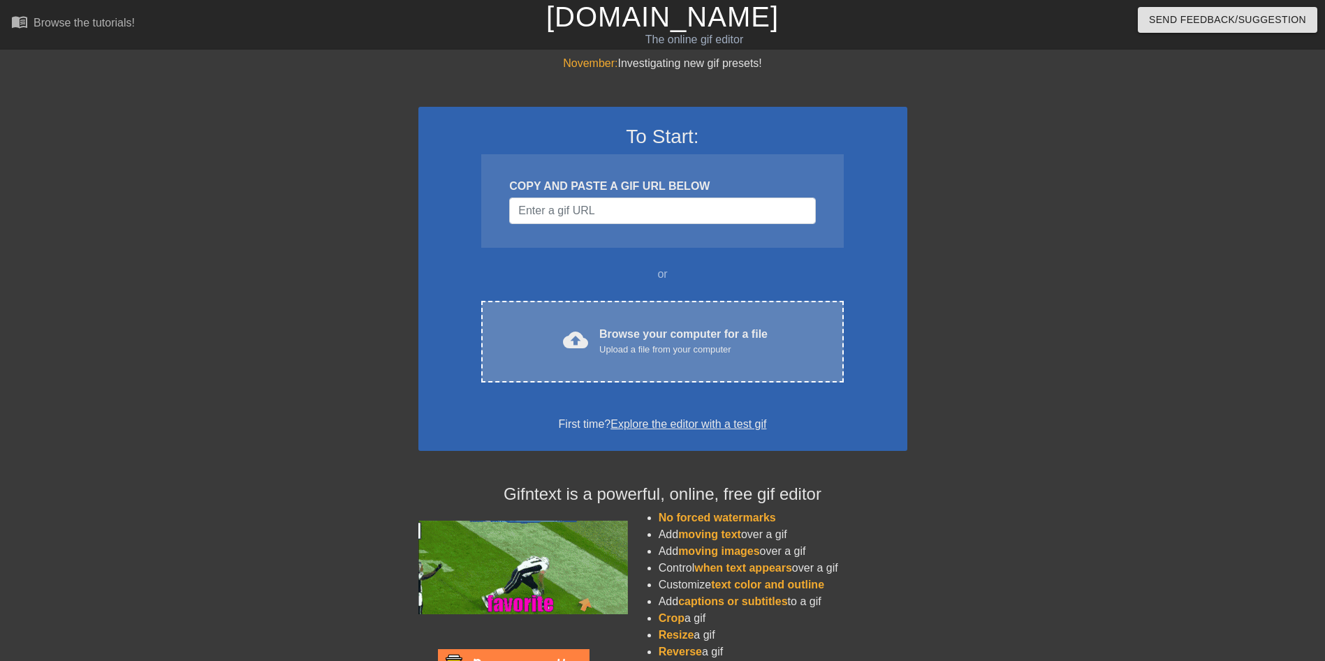
click at [654, 345] on div "Upload a file from your computer" at bounding box center [683, 350] width 168 height 14
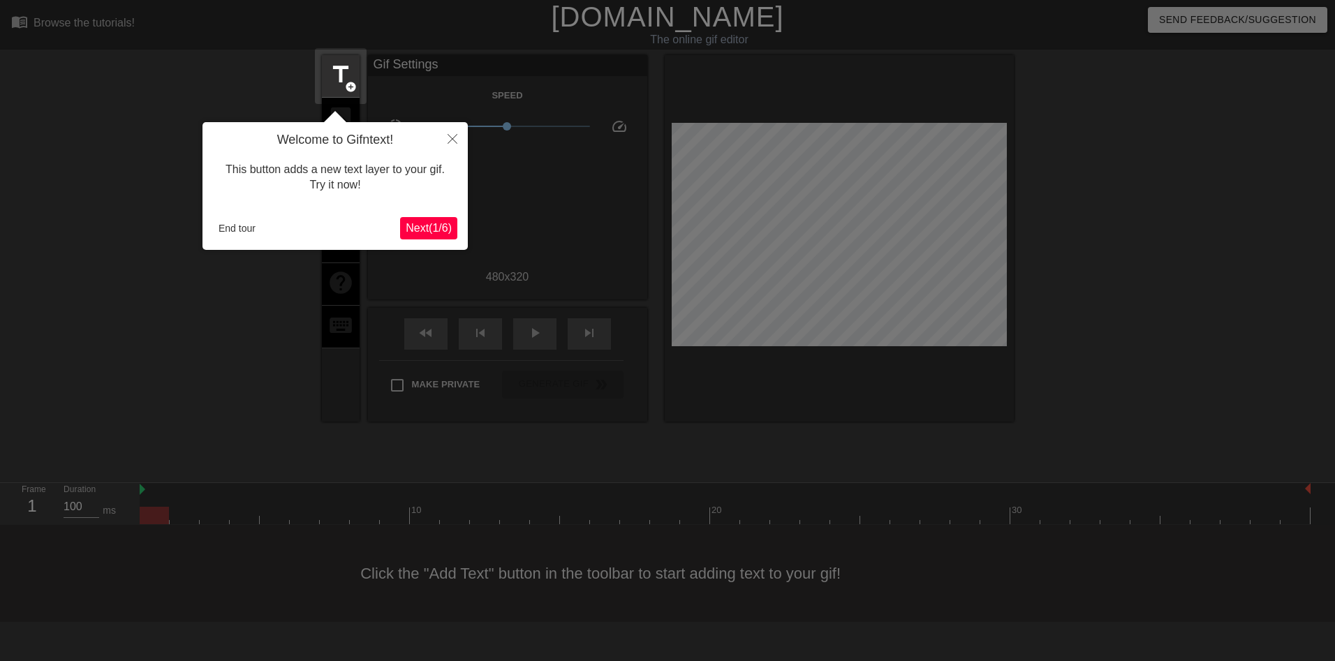
click at [429, 230] on span "Next ( 1 / 6 )" at bounding box center [429, 228] width 46 height 12
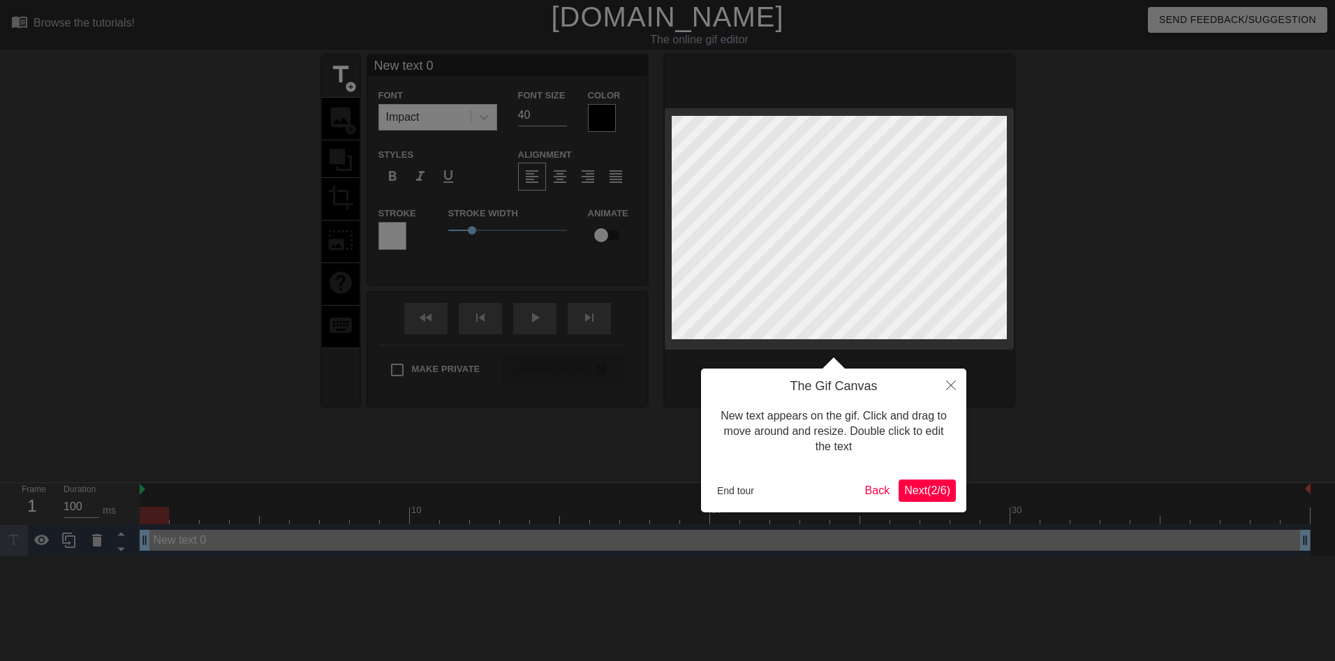
click at [937, 494] on span "Next ( 2 / 6 )" at bounding box center [927, 491] width 46 height 12
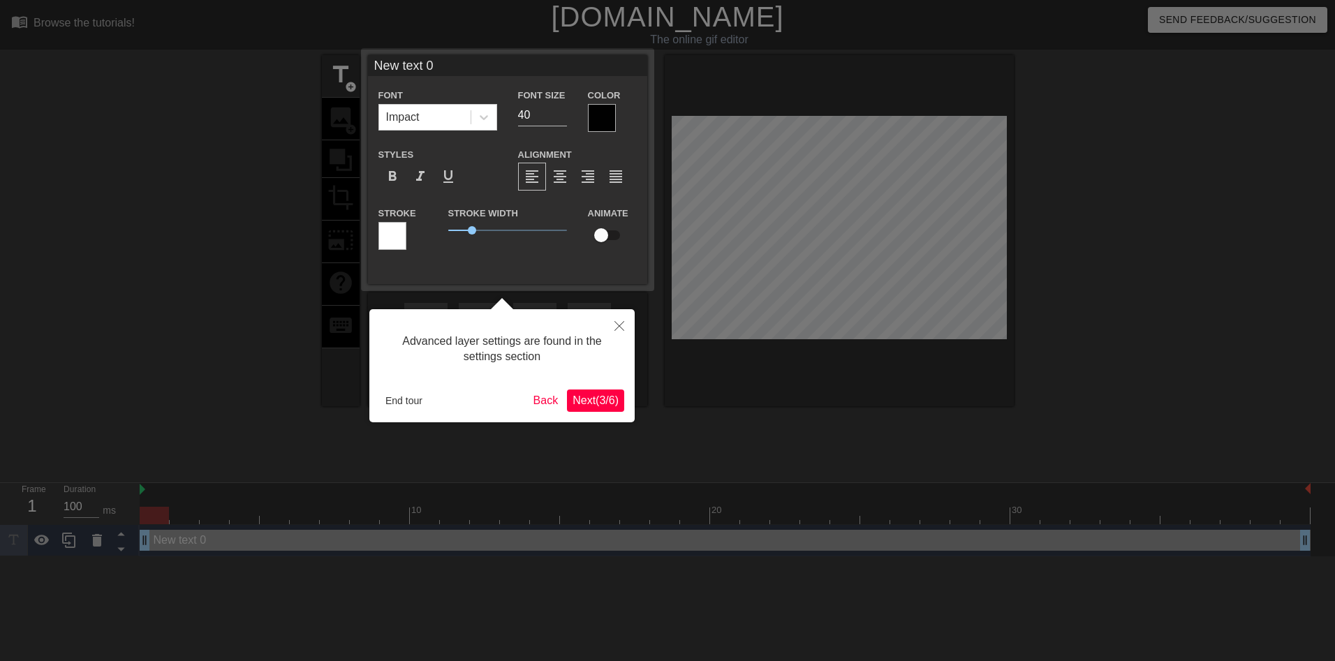
click at [615, 397] on span "Next ( 3 / 6 )" at bounding box center [596, 401] width 46 height 12
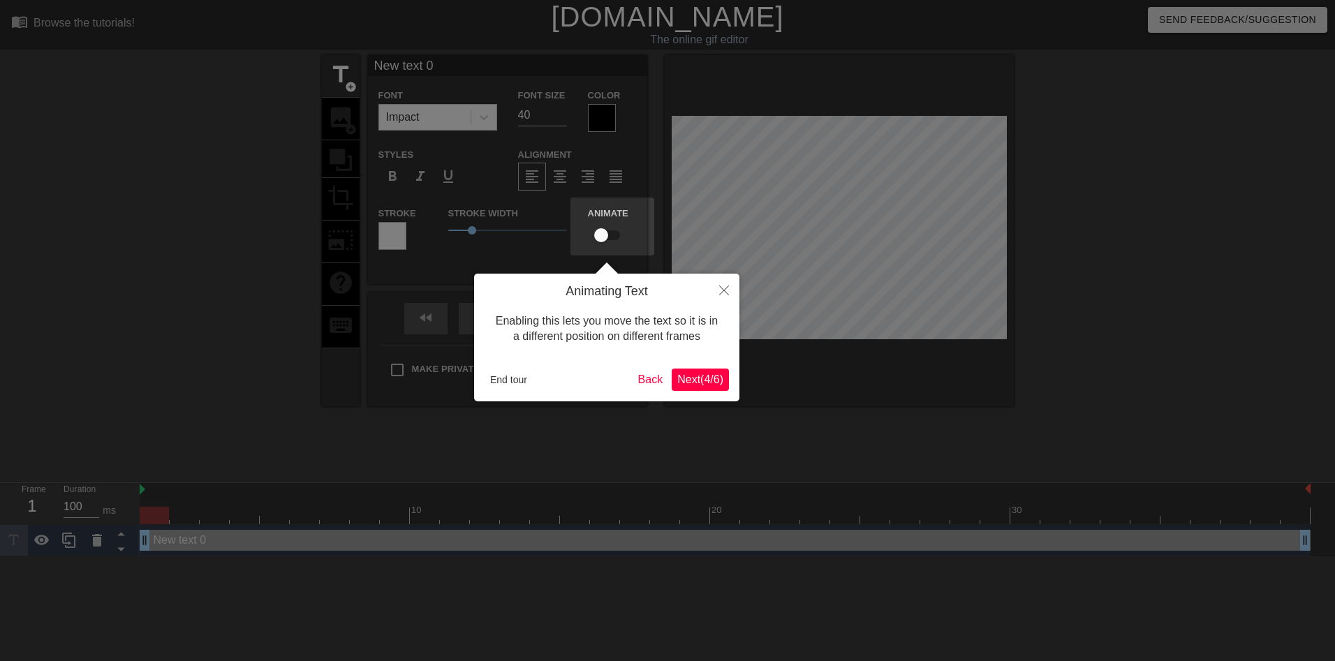
click at [734, 381] on div "Animating Text Enabling this lets you move the text so it is in a different pos…" at bounding box center [606, 338] width 265 height 128
click at [711, 381] on span "Next ( 4 / 6 )" at bounding box center [700, 380] width 46 height 12
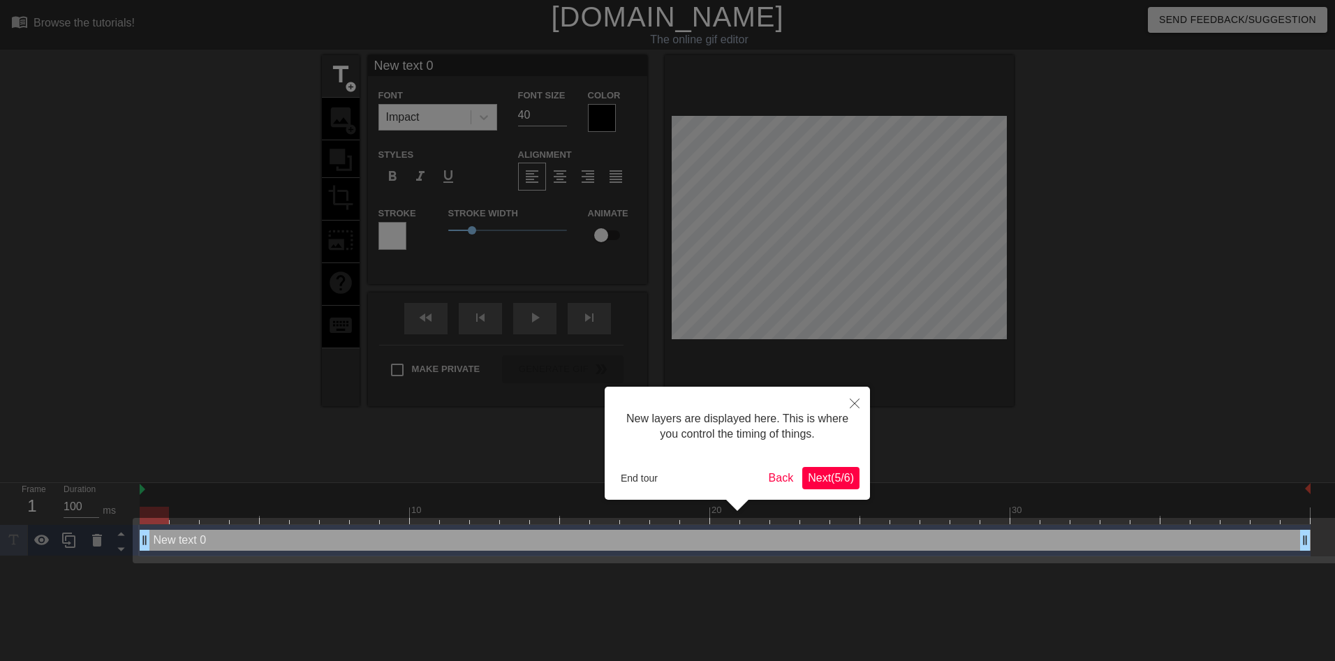
click at [822, 475] on span "Next ( 5 / 6 )" at bounding box center [831, 478] width 46 height 12
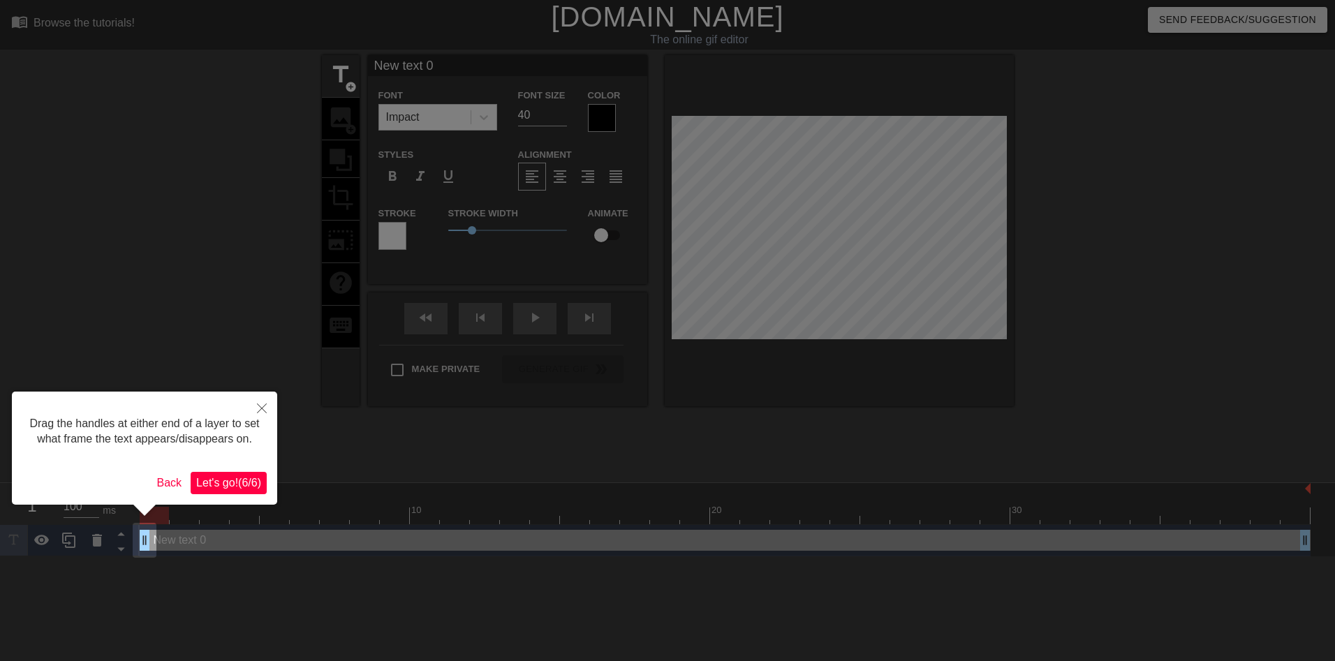
click at [234, 484] on span "Let's go! ( 6 / 6 )" at bounding box center [228, 483] width 65 height 12
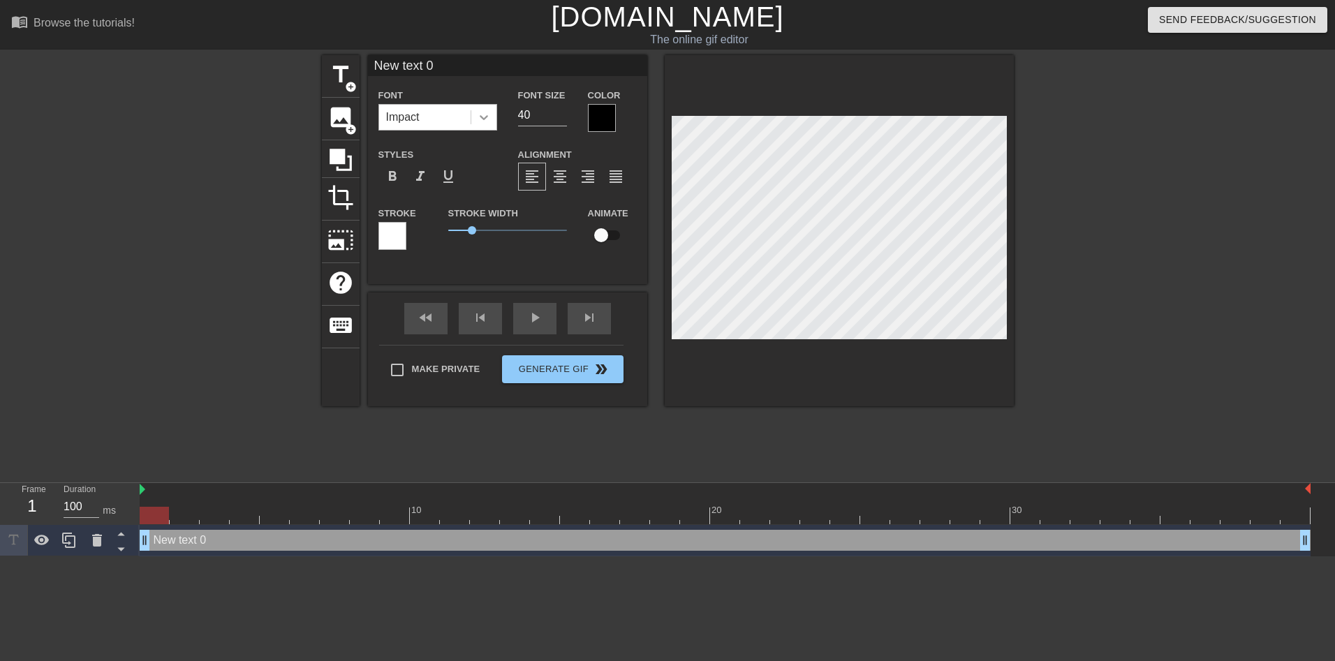
click at [488, 124] on icon at bounding box center [484, 117] width 14 height 14
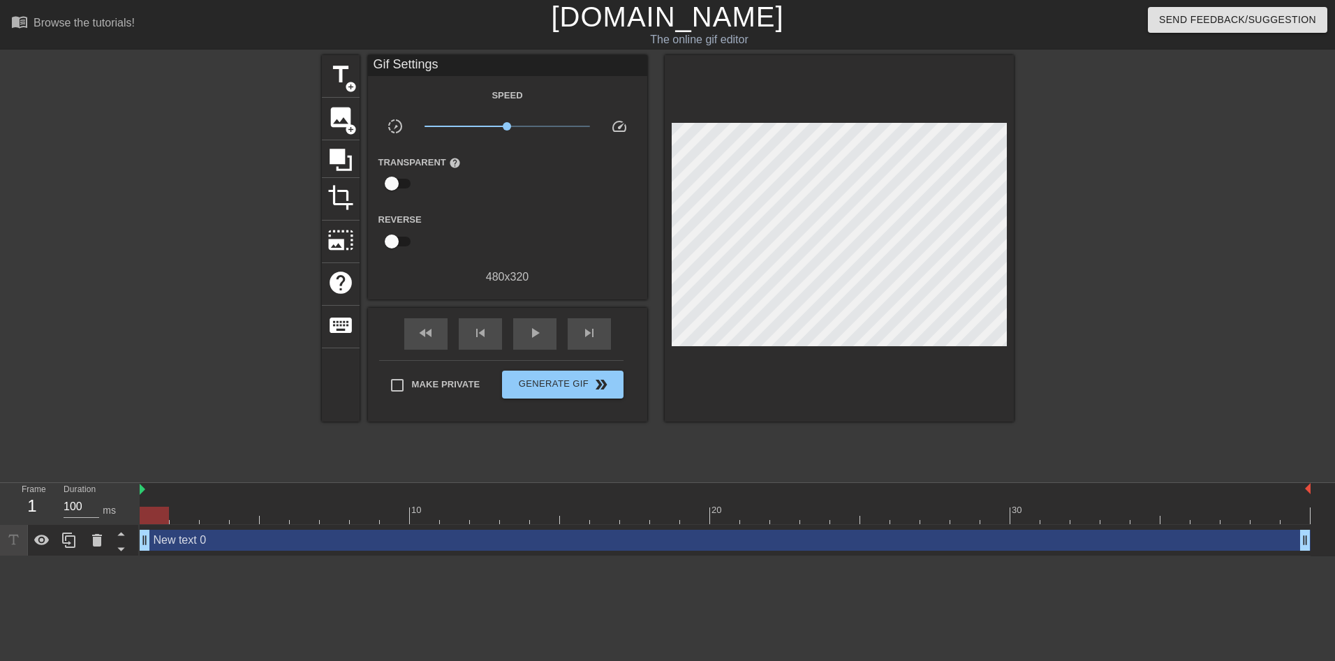
click at [115, 203] on div at bounding box center [201, 264] width 210 height 419
click at [341, 78] on span "title" at bounding box center [341, 74] width 27 height 27
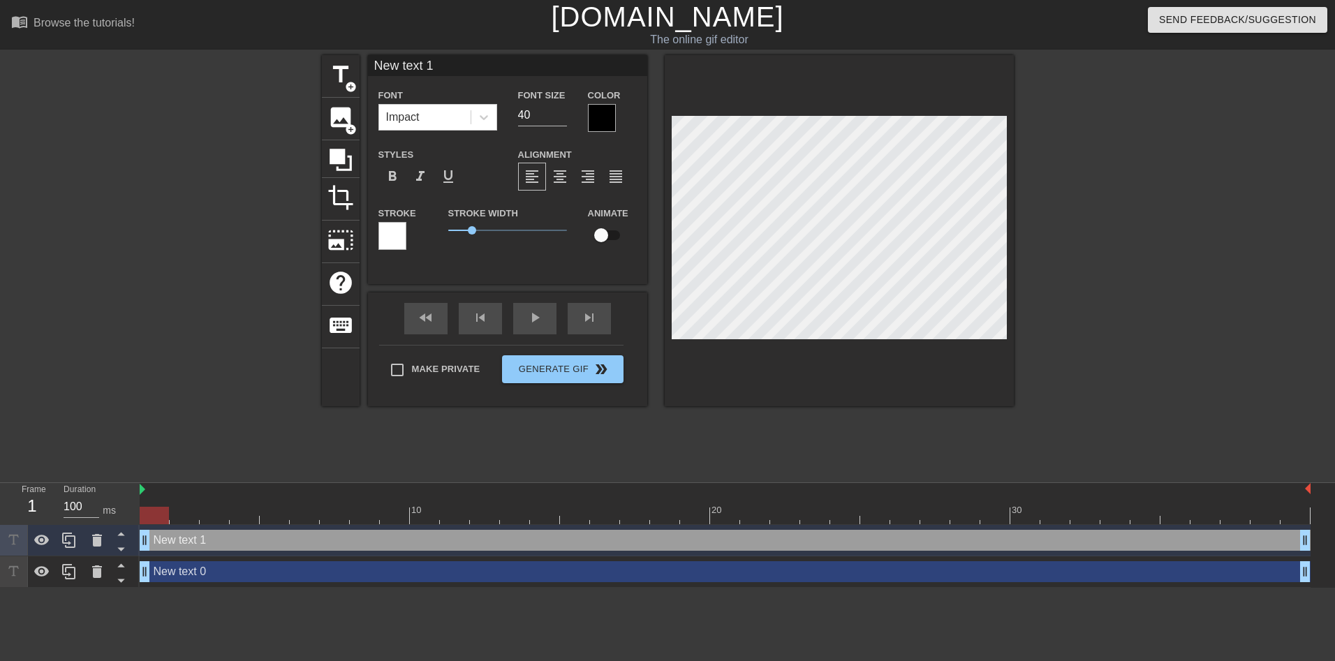
type input "New text 0"
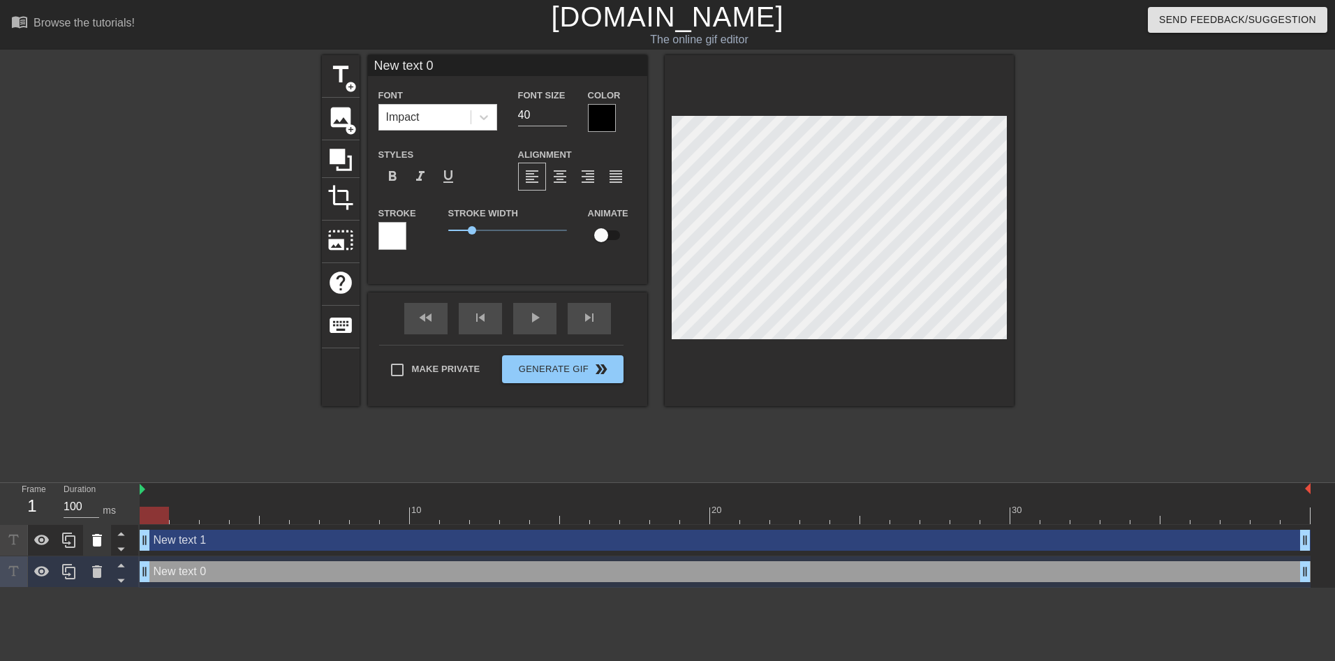
click at [94, 543] on icon at bounding box center [97, 540] width 10 height 13
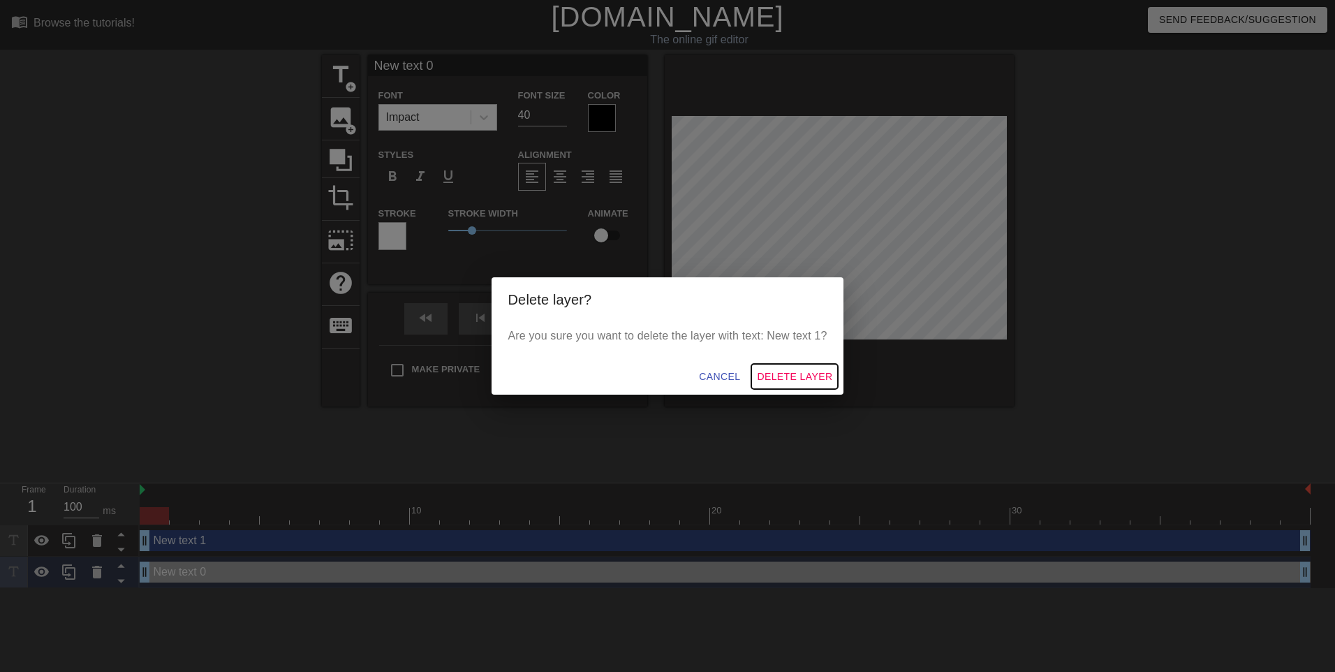
click at [783, 379] on span "Delete Layer" at bounding box center [794, 376] width 75 height 17
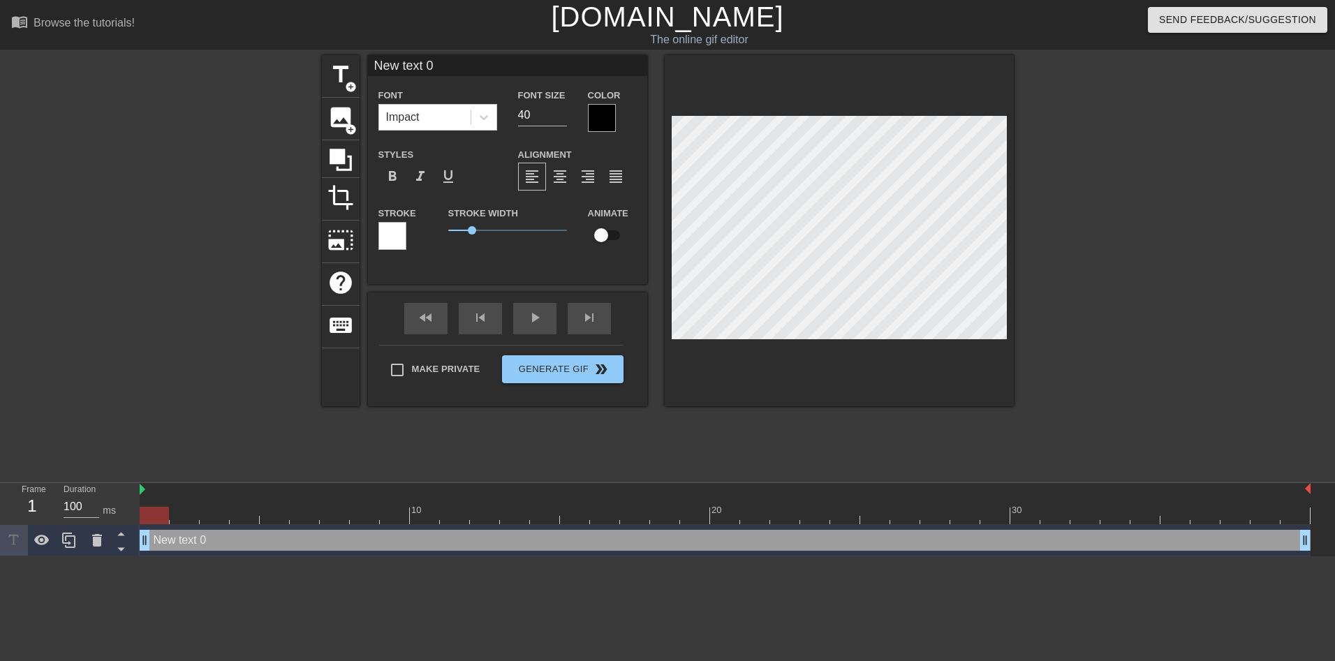
scroll to position [2, 1]
type input "L"
type textarea "L"
type input "Le"
type textarea "Le"
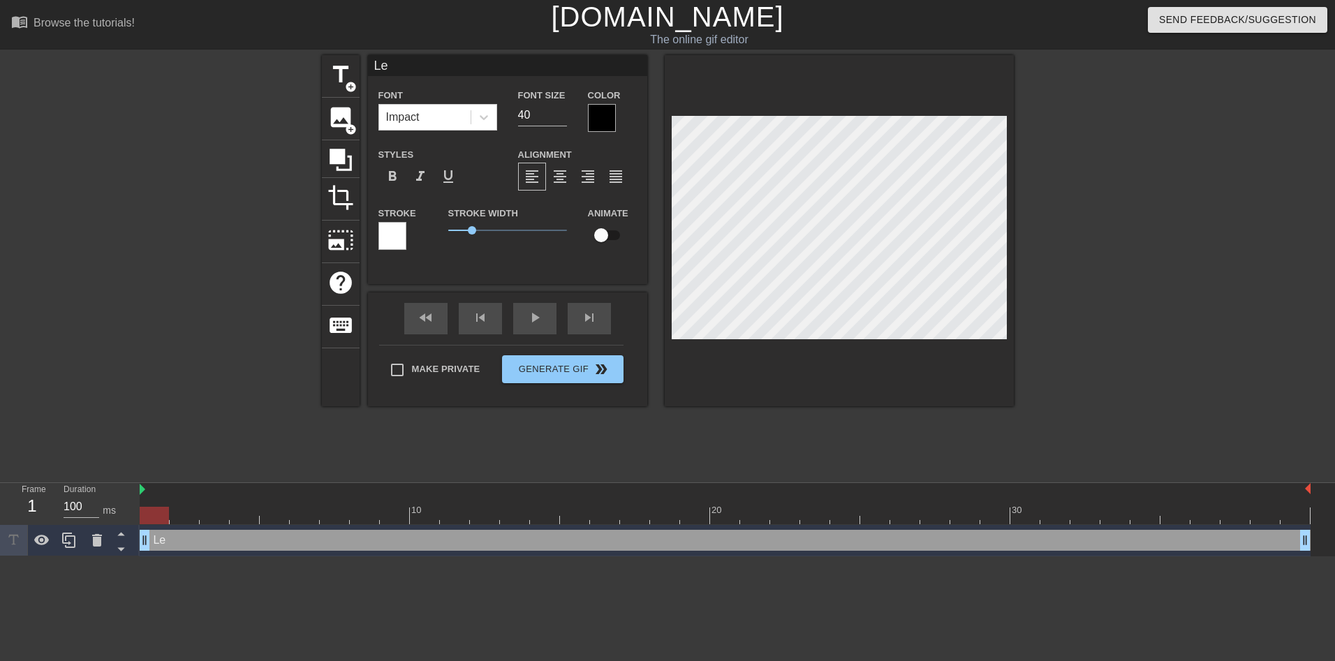
type input "Let"
type textarea "Let"
type input "Let'"
type textarea "Let'"
type input "Let's"
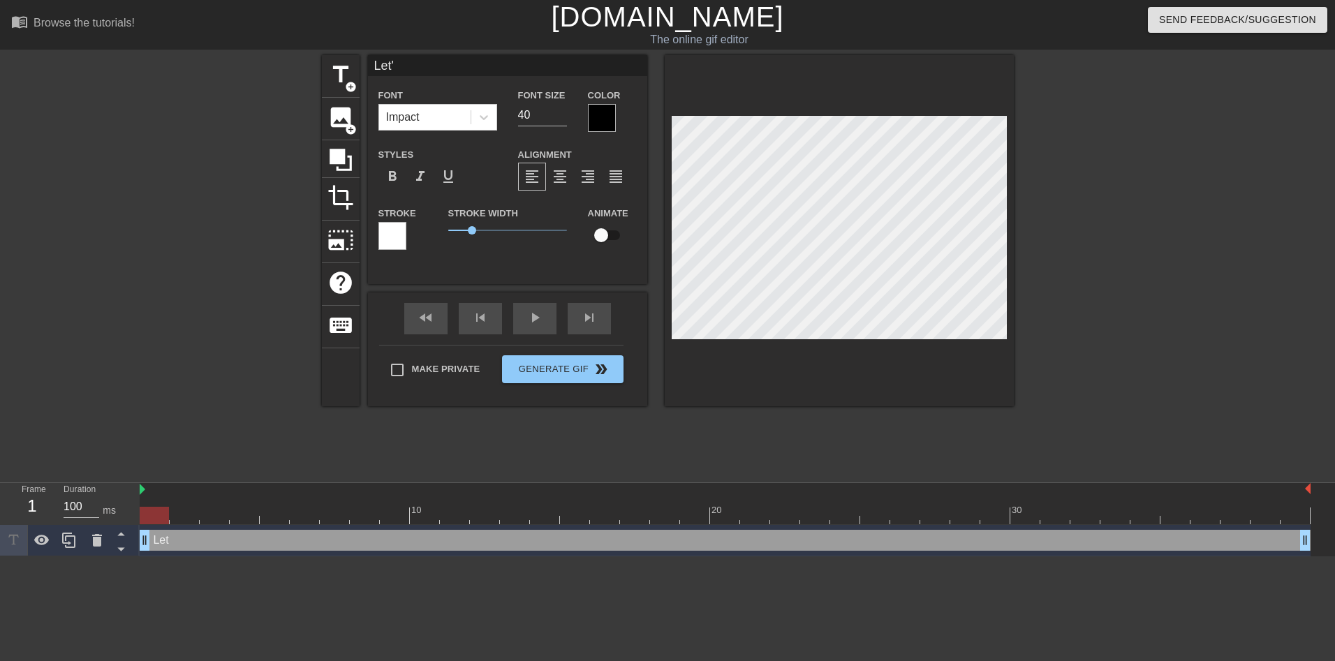
type textarea "Let's"
type input "Let's"
type textarea "Let's"
type input "Let's G"
type textarea "Let's G"
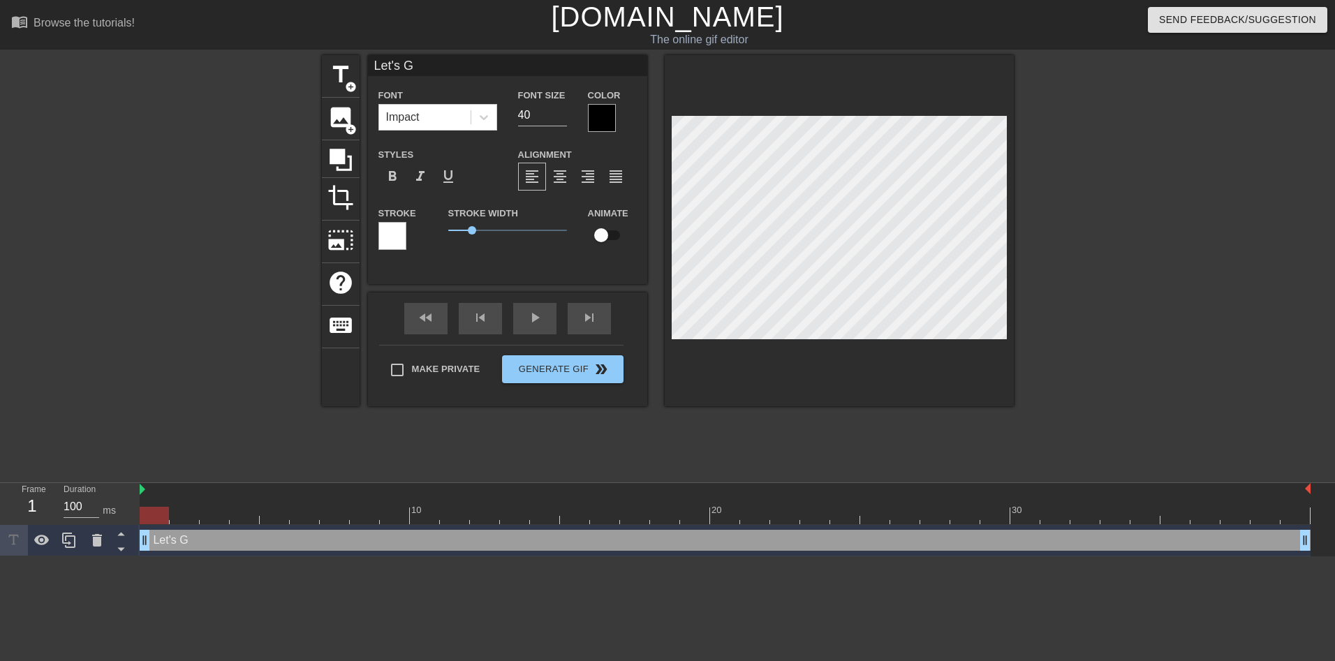
type input "Let's Go"
type textarea "Let's Go"
type input "Let's Go!"
type textarea "Let's Go!"
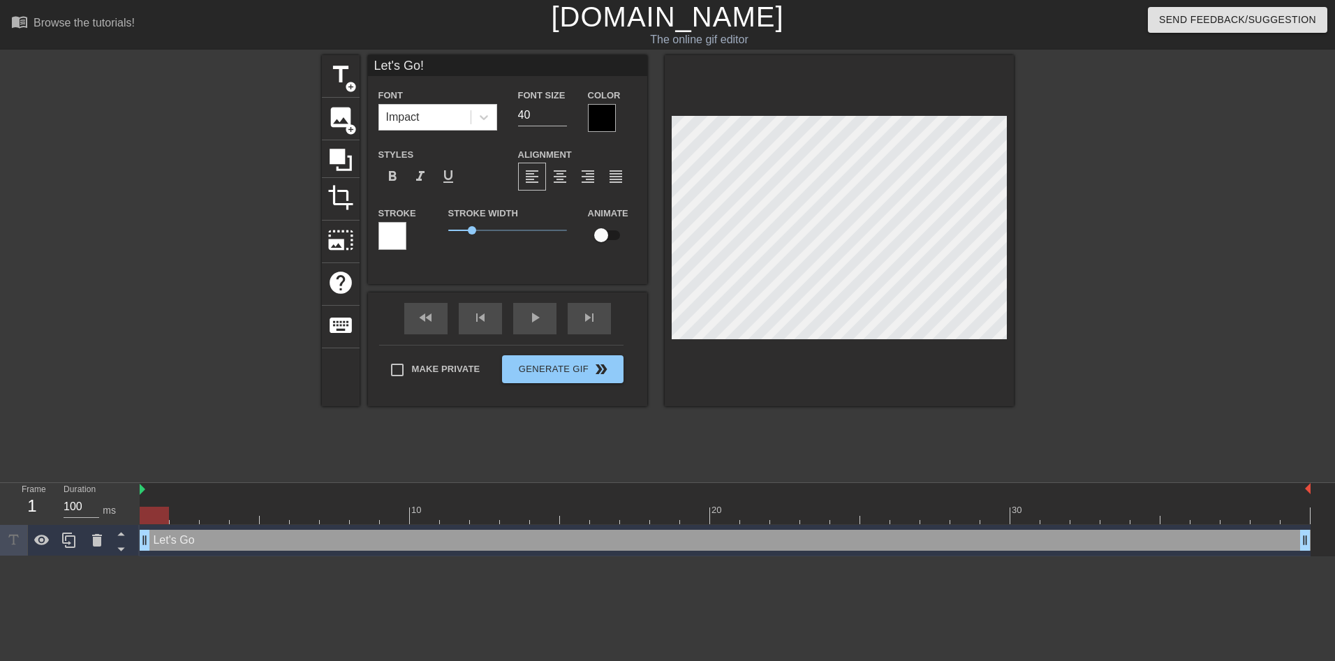
type input "Let's Go!!"
type textarea "Let's Go!!"
type input "Let's Go!!!"
type textarea "Let's Go!!!"
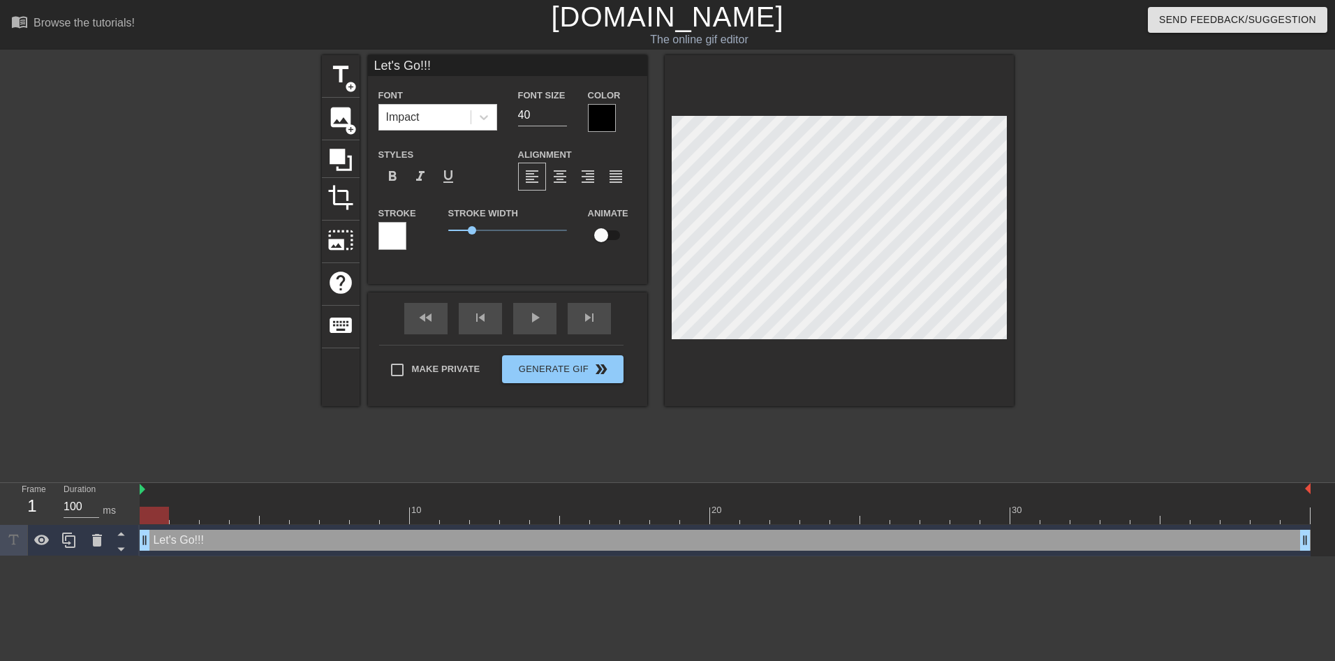
click at [399, 235] on div at bounding box center [393, 236] width 28 height 28
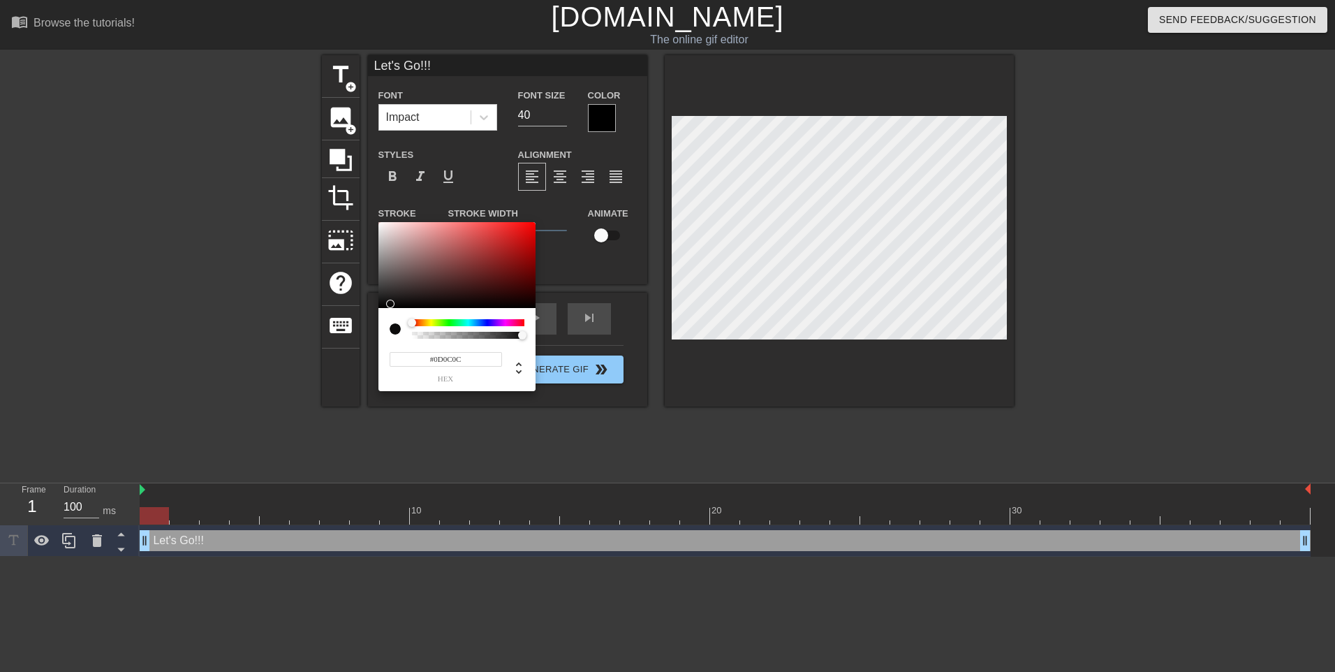
click at [392, 304] on div at bounding box center [457, 265] width 157 height 87
type input "#000000"
drag, startPoint x: 392, startPoint y: 304, endPoint x: 381, endPoint y: 309, distance: 11.3
click at [381, 309] on div "#000000 hex" at bounding box center [457, 307] width 157 height 170
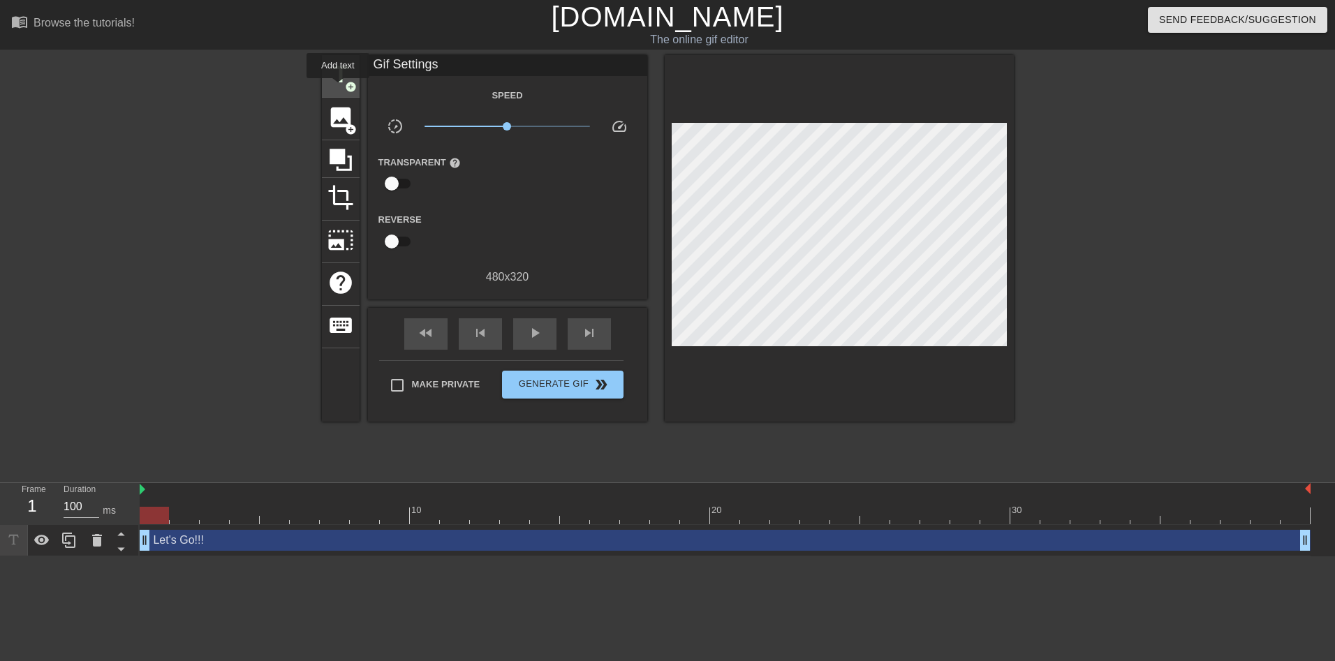
click at [345, 84] on span "add_circle" at bounding box center [351, 87] width 12 height 12
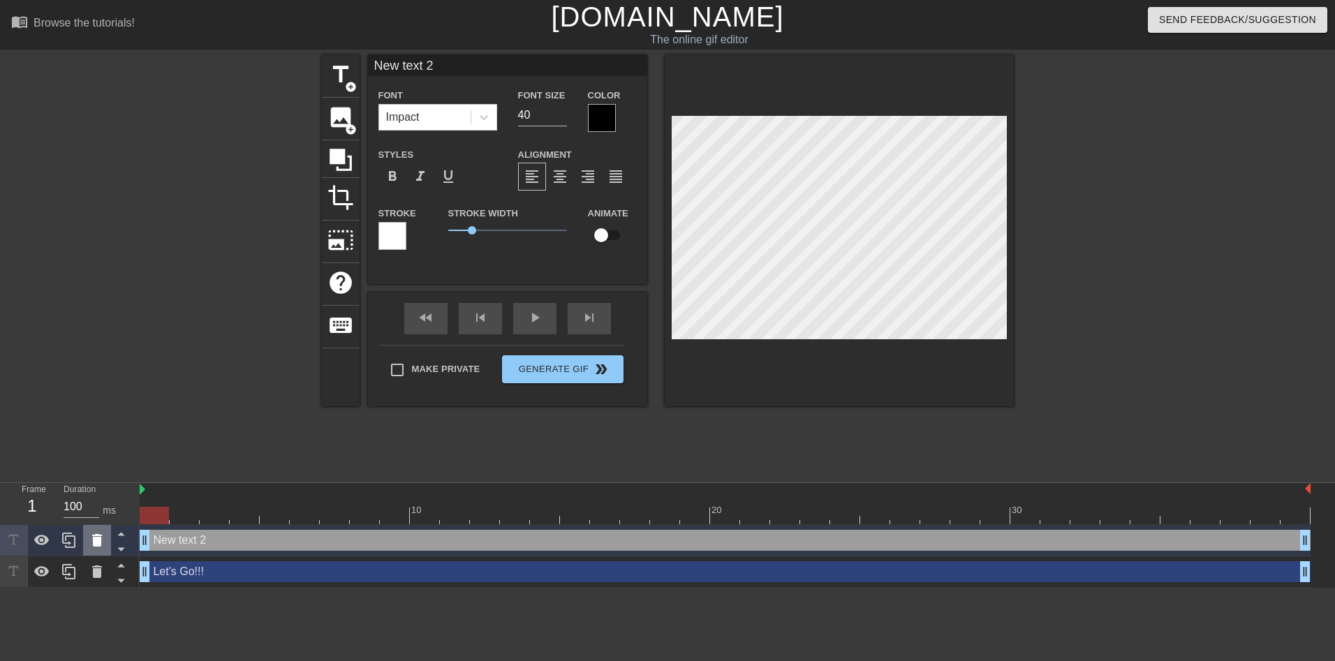
click at [99, 541] on icon at bounding box center [97, 540] width 10 height 13
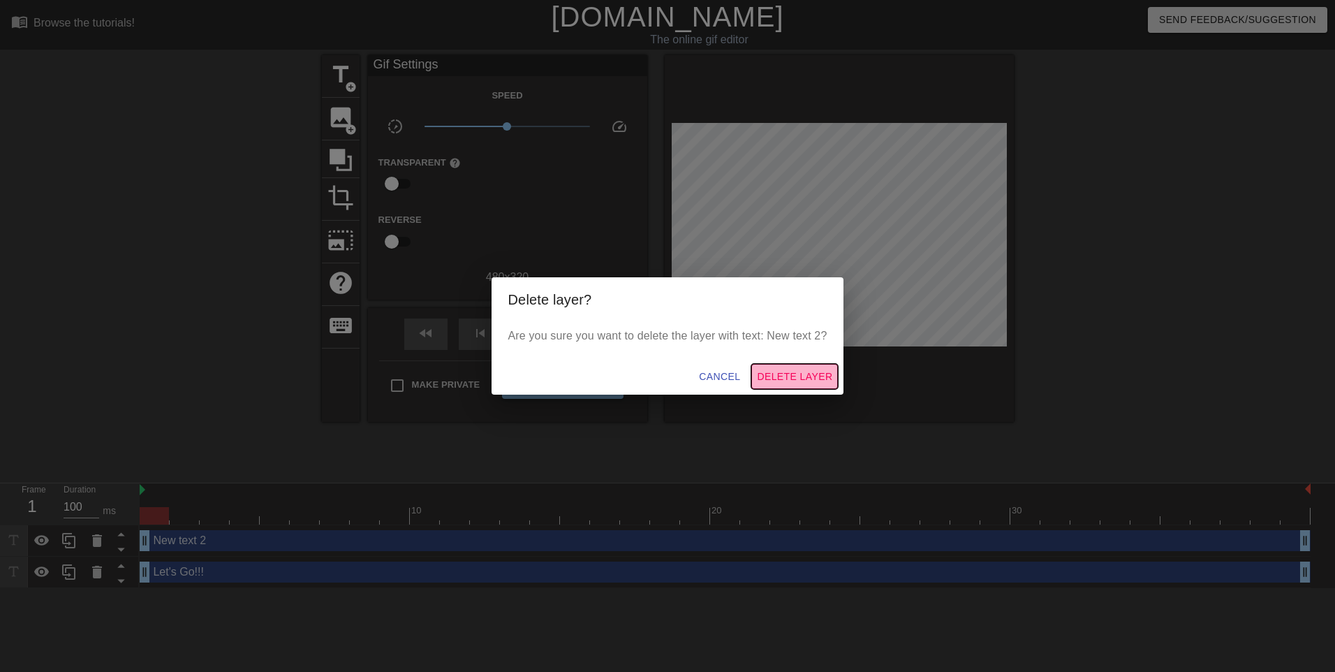
click at [804, 372] on span "Delete Layer" at bounding box center [794, 376] width 75 height 17
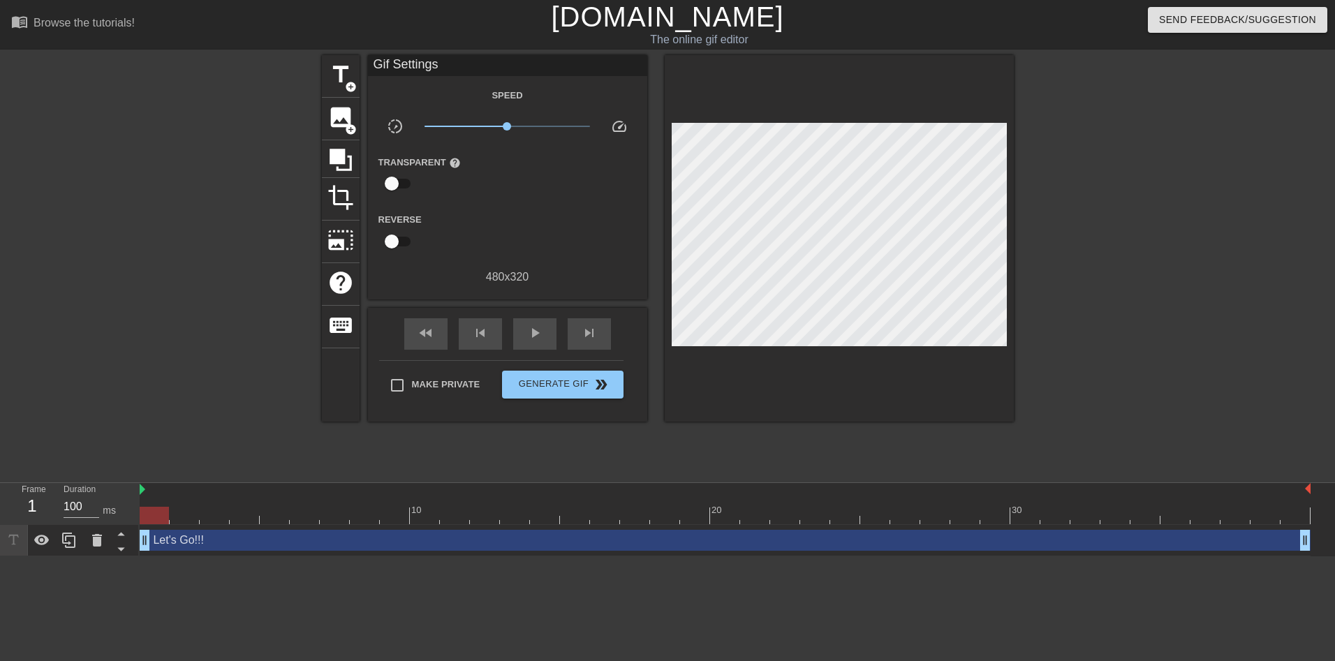
click at [200, 545] on div "Let's Go!!! drag_handle drag_handle" at bounding box center [725, 540] width 1171 height 21
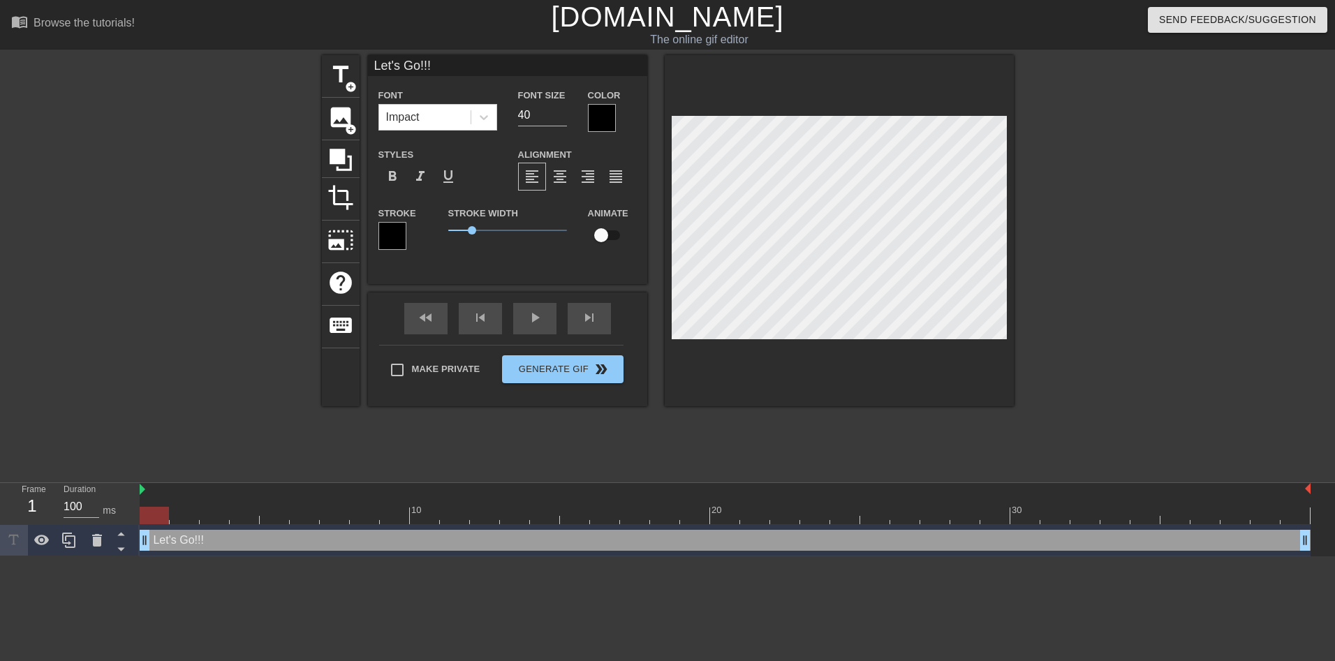
click at [608, 117] on div at bounding box center [602, 118] width 28 height 28
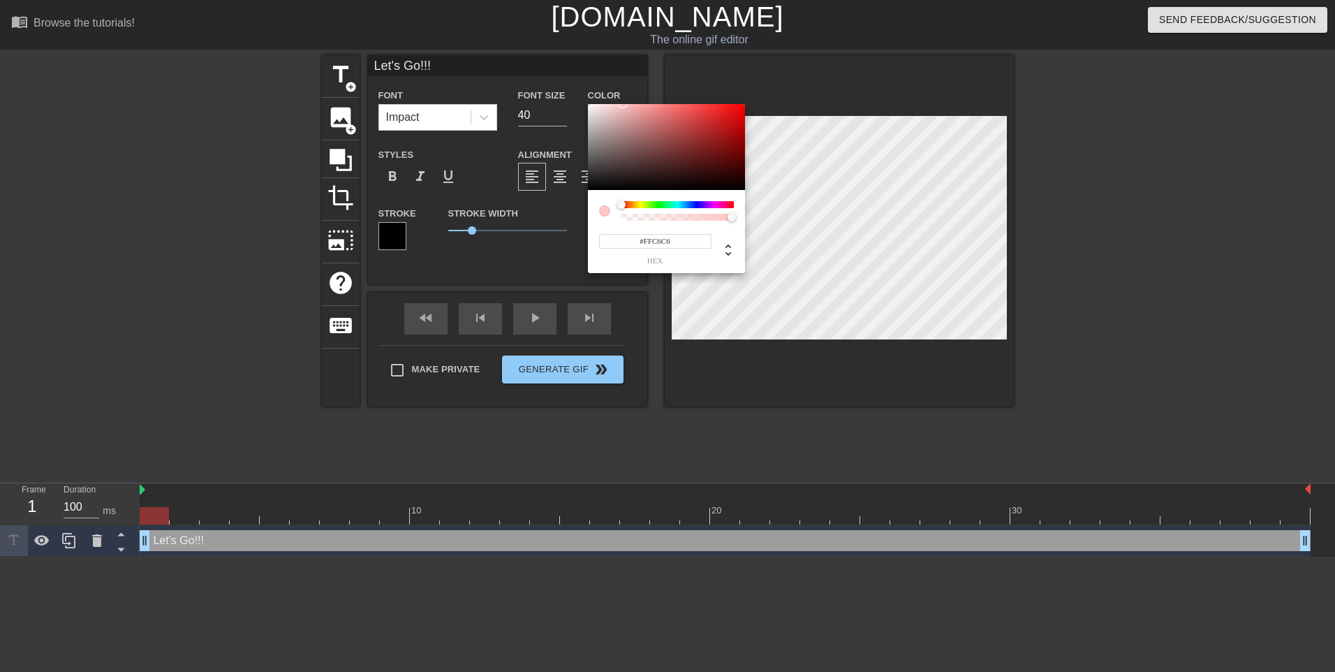
type input "#FFFFFF"
drag, startPoint x: 601, startPoint y: 116, endPoint x: 583, endPoint y: 100, distance: 24.2
click at [583, 100] on div "#FFFFFF hex" at bounding box center [667, 336] width 1335 height 672
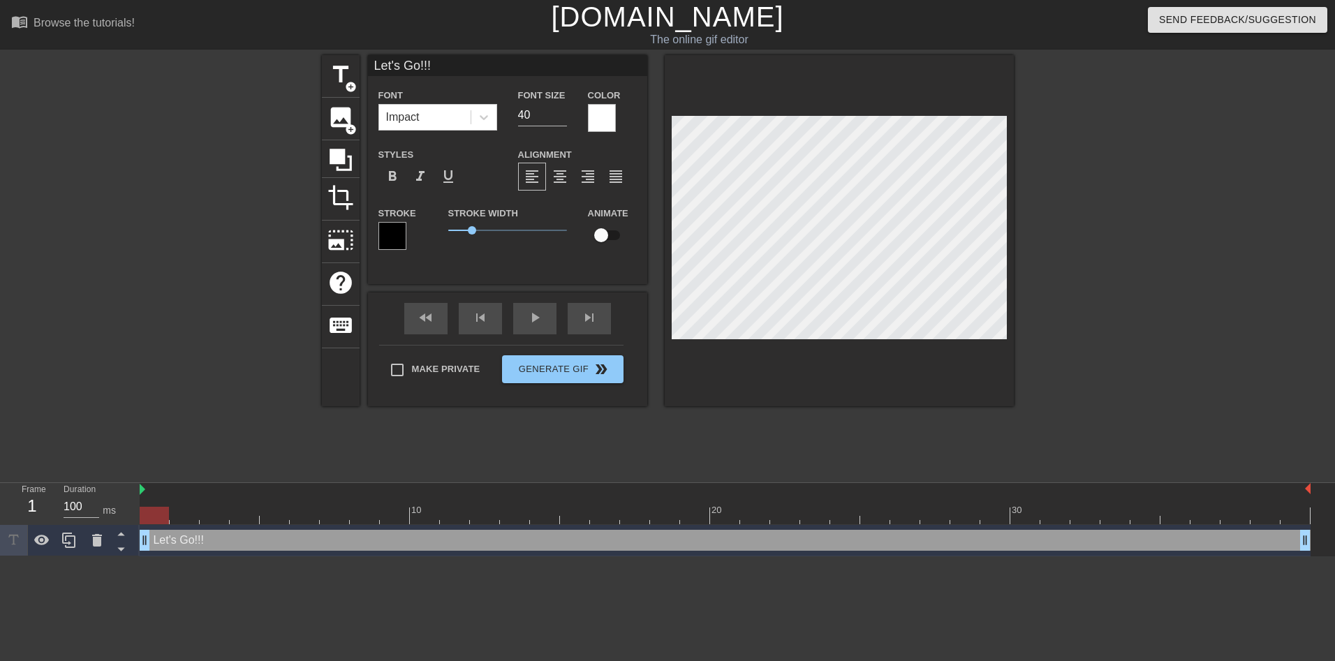
drag, startPoint x: 845, startPoint y: 152, endPoint x: 717, endPoint y: 102, distance: 138.0
click at [717, 102] on div at bounding box center [839, 230] width 349 height 351
click at [543, 114] on input "40" at bounding box center [542, 115] width 49 height 22
click at [563, 111] on input "41" at bounding box center [542, 115] width 49 height 22
click at [562, 111] on input "42" at bounding box center [542, 115] width 49 height 22
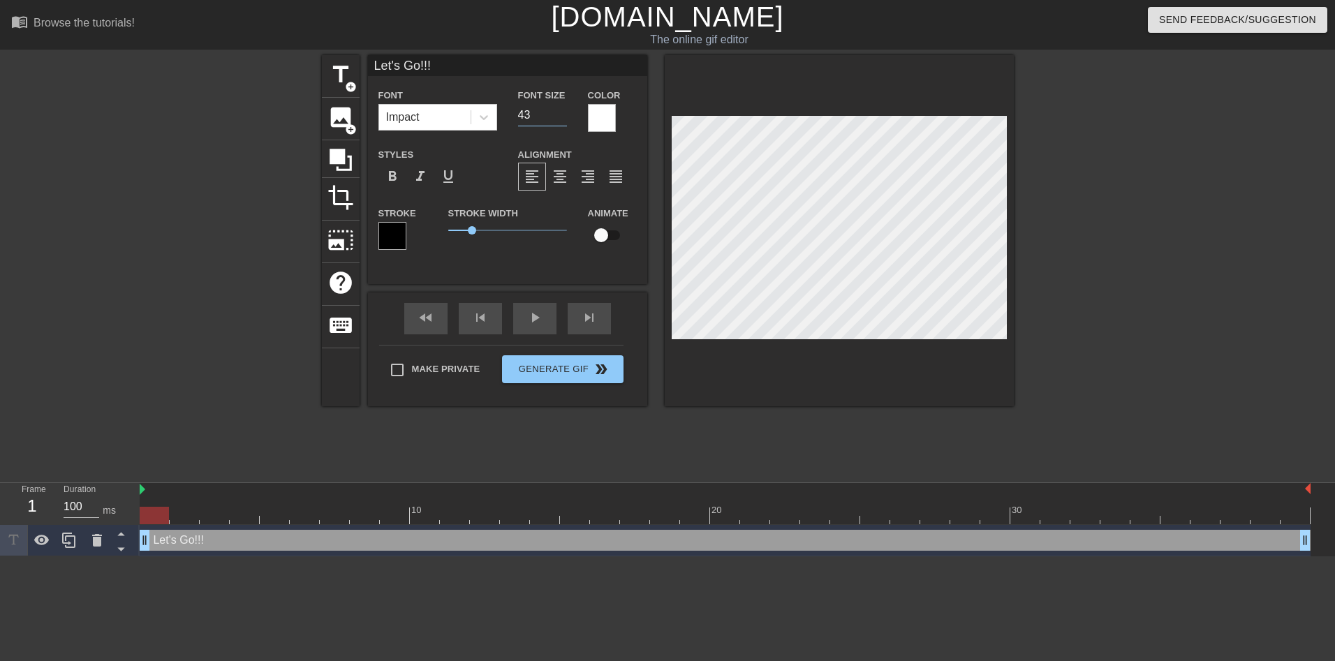
click at [561, 111] on input "43" at bounding box center [542, 115] width 49 height 22
click at [561, 111] on input "44" at bounding box center [542, 115] width 49 height 22
type input "54"
click at [559, 112] on input "54" at bounding box center [542, 115] width 49 height 22
drag, startPoint x: 469, startPoint y: 230, endPoint x: 520, endPoint y: 230, distance: 51.7
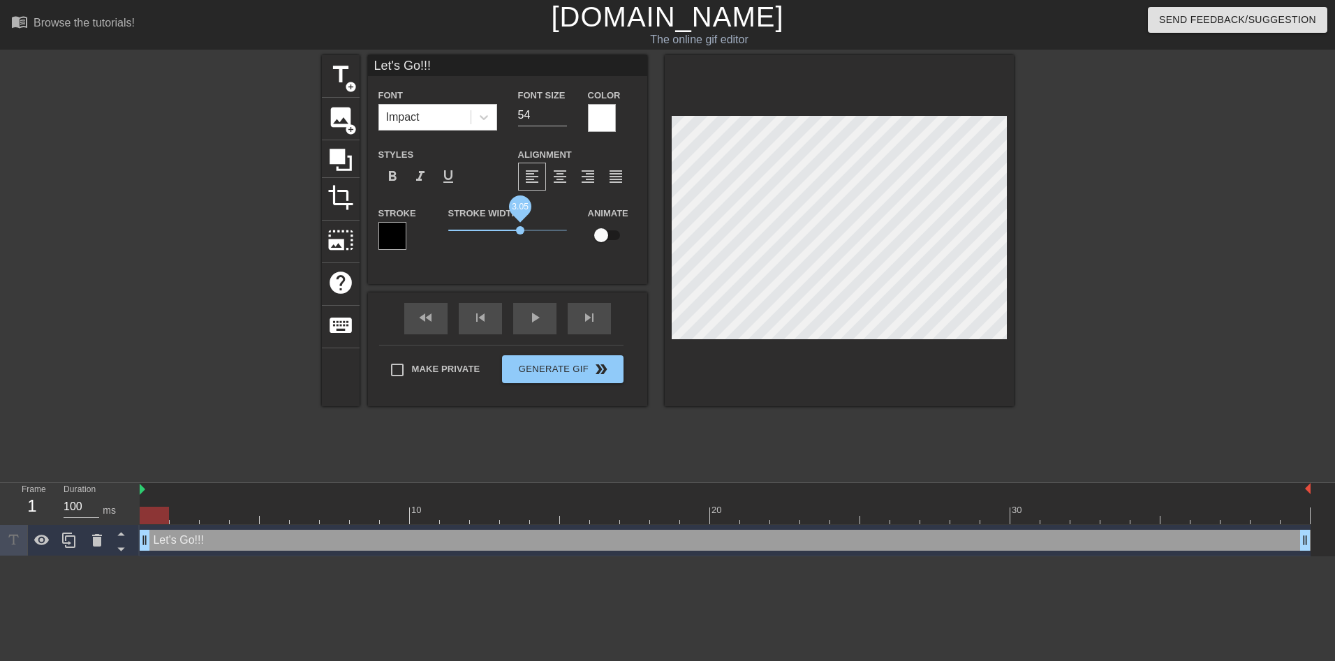
click at [520, 230] on span "3.05" at bounding box center [520, 230] width 8 height 8
click at [614, 235] on input "checkbox" at bounding box center [601, 235] width 80 height 27
click at [614, 235] on input "checkbox" at bounding box center [615, 235] width 80 height 27
checkbox input "false"
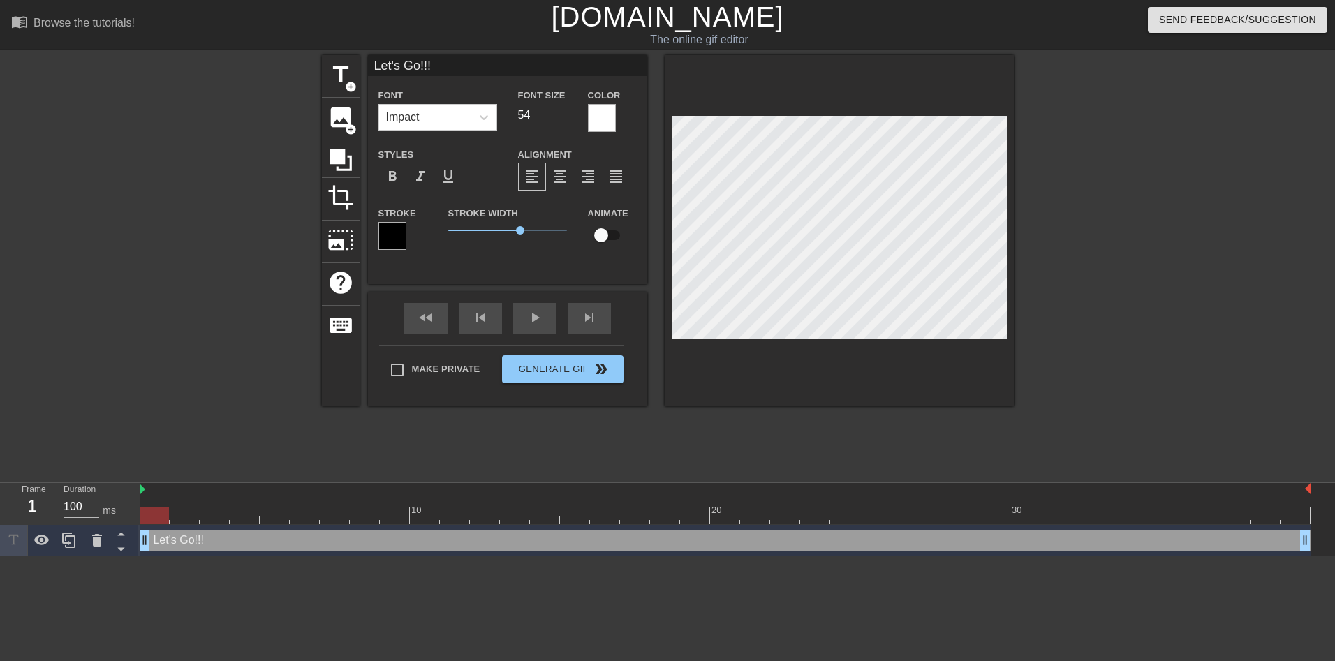
type input "Let's Go!!"
type textarea "Let's Go!!"
type input "Let's Go!"
type textarea "Let's Go!"
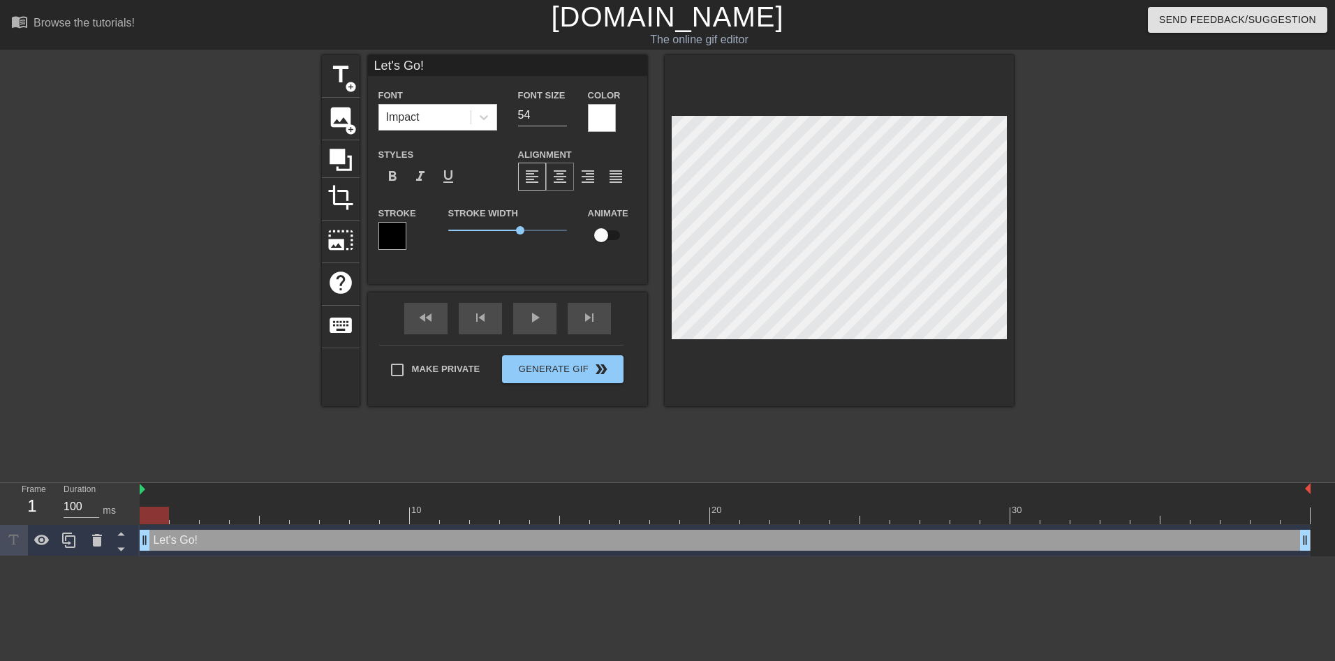
click at [557, 178] on span "format_align_center" at bounding box center [560, 176] width 17 height 17
click at [492, 122] on div at bounding box center [483, 117] width 25 height 25
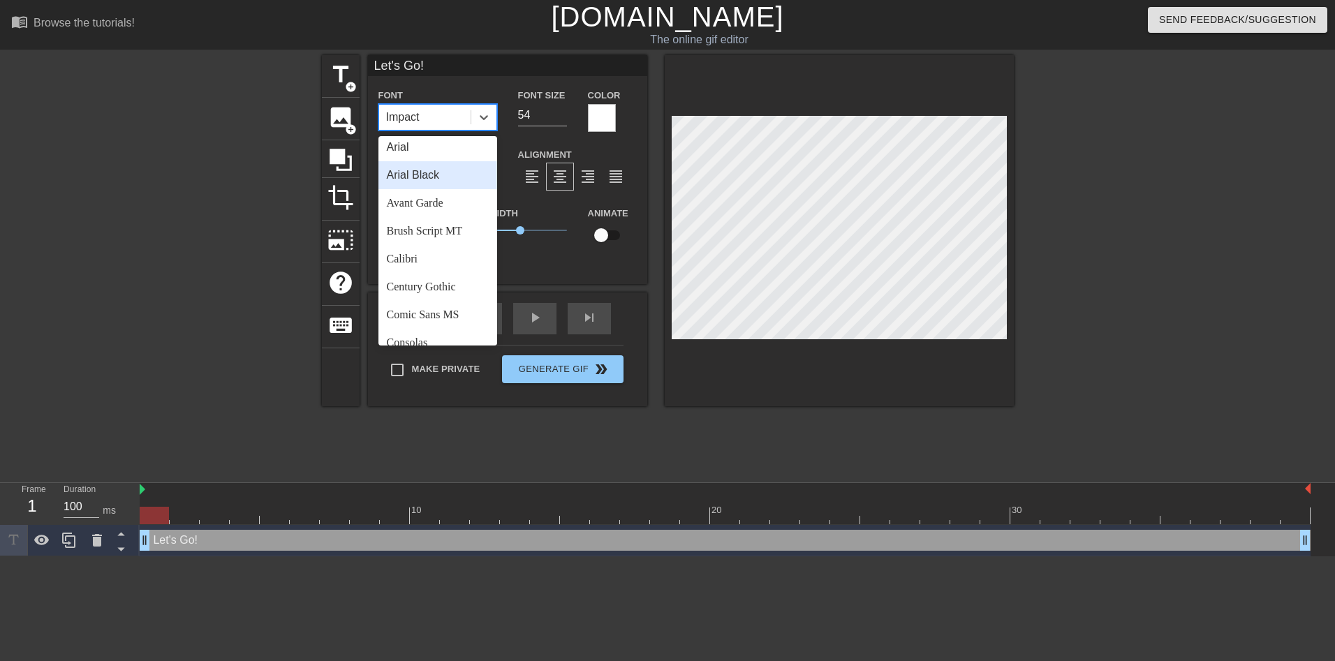
scroll to position [0, 0]
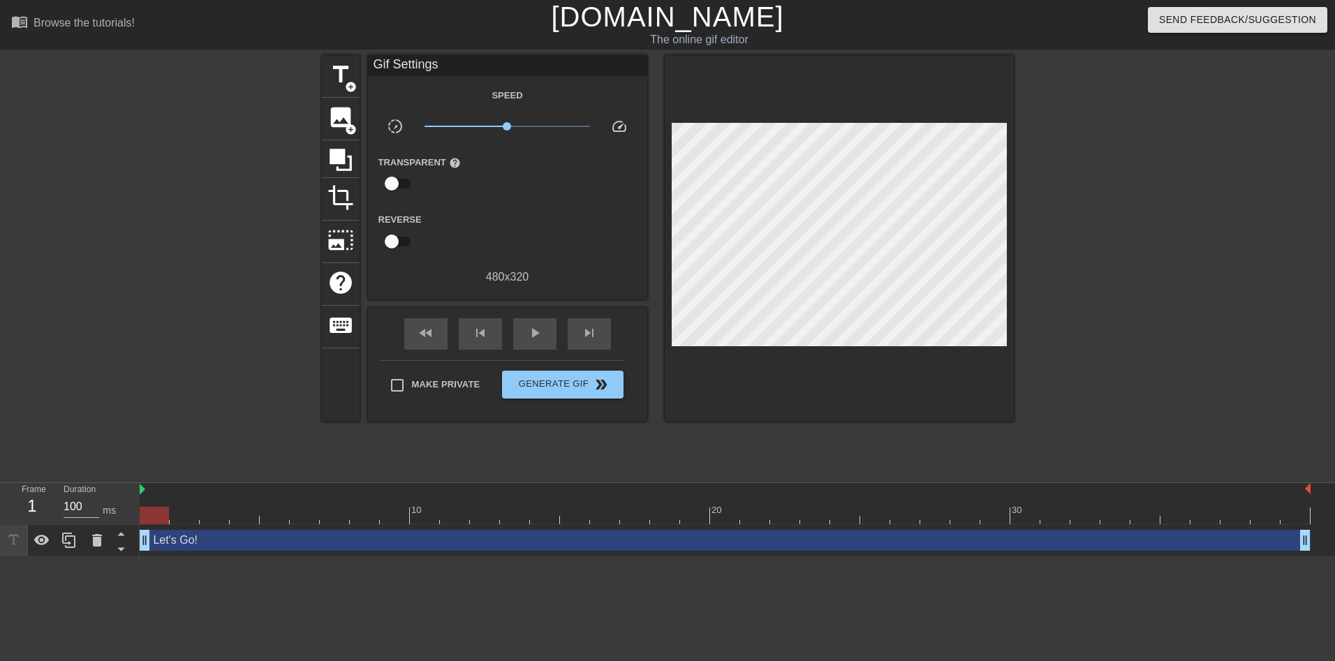
click at [654, 110] on div "title add_circle image add_circle crop photo_size_select_large help keyboard Gi…" at bounding box center [668, 238] width 692 height 367
click at [263, 544] on div "Let's Go! drag_handle drag_handle" at bounding box center [725, 540] width 1171 height 21
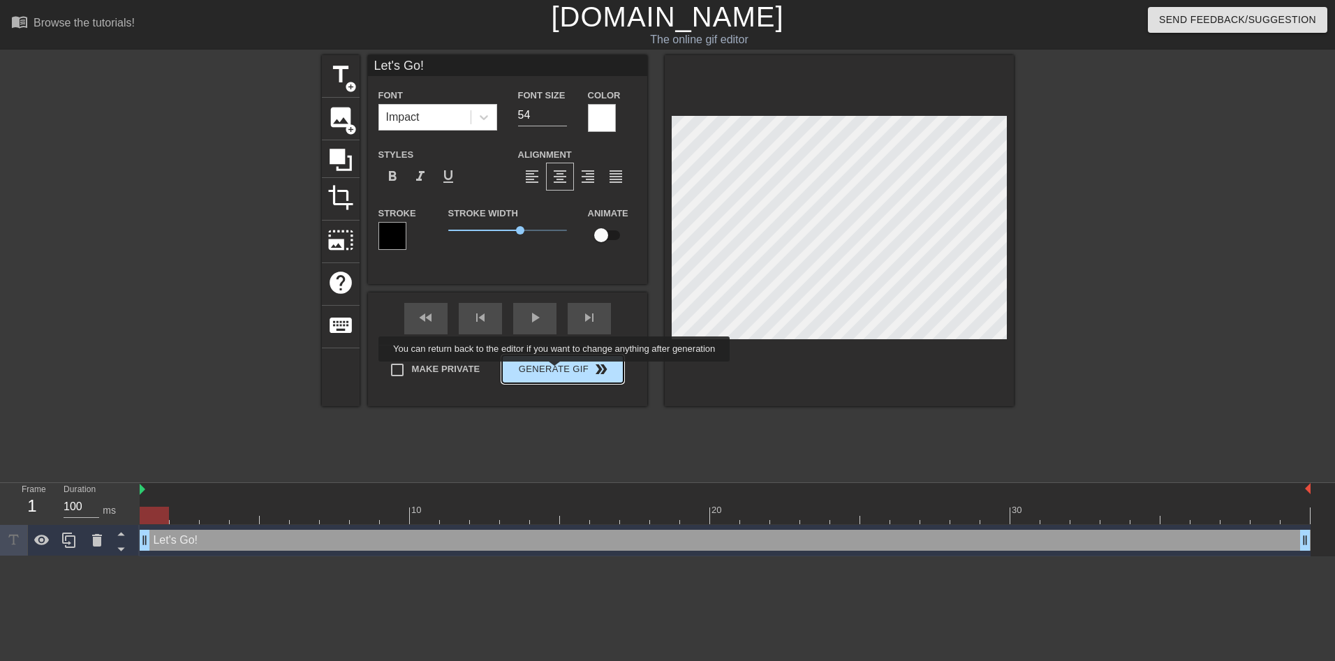
click at [555, 371] on button "Generate Gif double_arrow" at bounding box center [562, 369] width 121 height 28
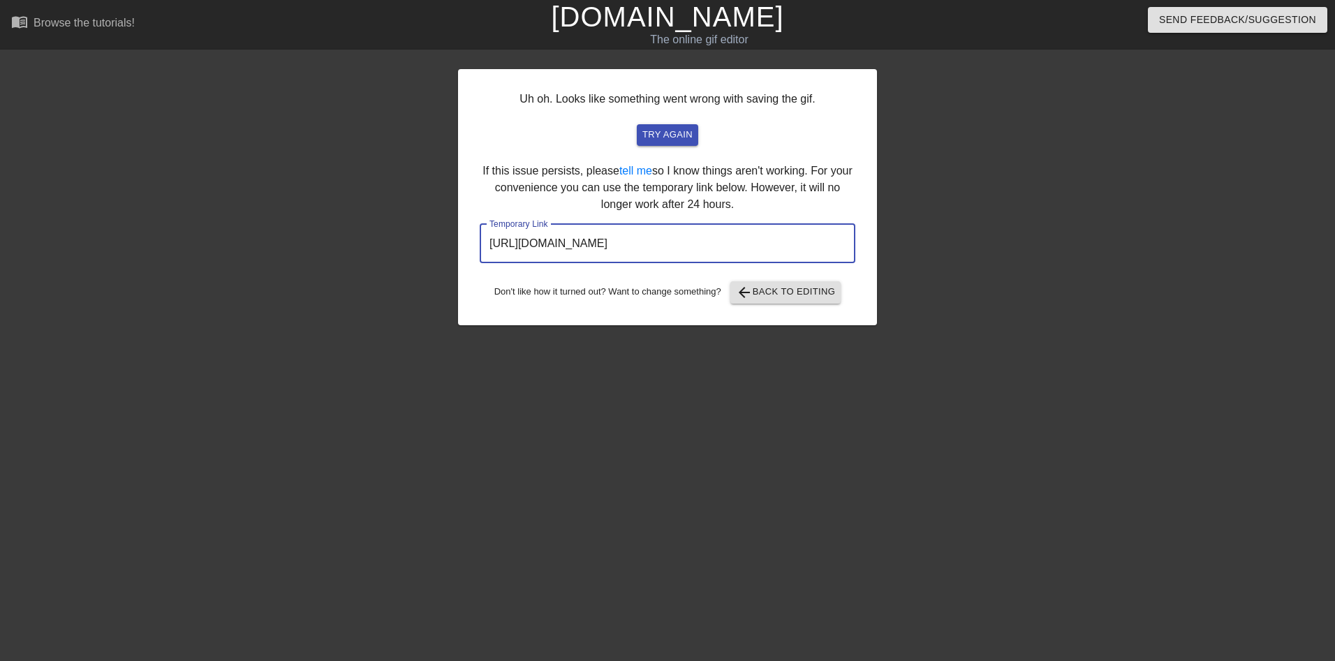
click at [655, 242] on input "[URL][DOMAIN_NAME]" at bounding box center [668, 243] width 376 height 39
drag, startPoint x: 788, startPoint y: 239, endPoint x: 422, endPoint y: 241, distance: 366.6
click at [422, 241] on div "Uh oh. Looks like something went wrong with saving the gif. try again If this i…" at bounding box center [667, 264] width 1335 height 419
drag, startPoint x: 422, startPoint y: 241, endPoint x: 528, endPoint y: 242, distance: 106.2
